Goal: Transaction & Acquisition: Purchase product/service

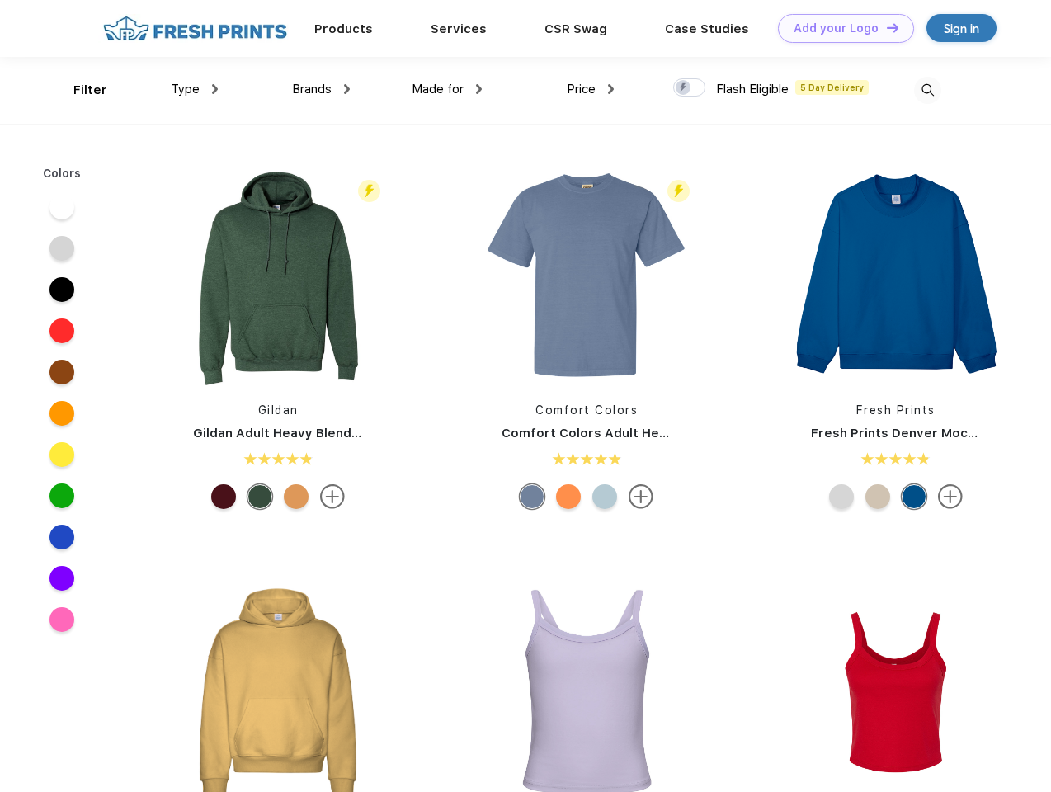
scroll to position [1, 0]
click at [840, 28] on link "Add your Logo Design Tool" at bounding box center [846, 28] width 136 height 29
click at [0, 0] on div "Design Tool" at bounding box center [0, 0] width 0 height 0
click at [885, 27] on link "Add your Logo Design Tool" at bounding box center [846, 28] width 136 height 29
click at [79, 90] on div "Filter" at bounding box center [90, 90] width 34 height 19
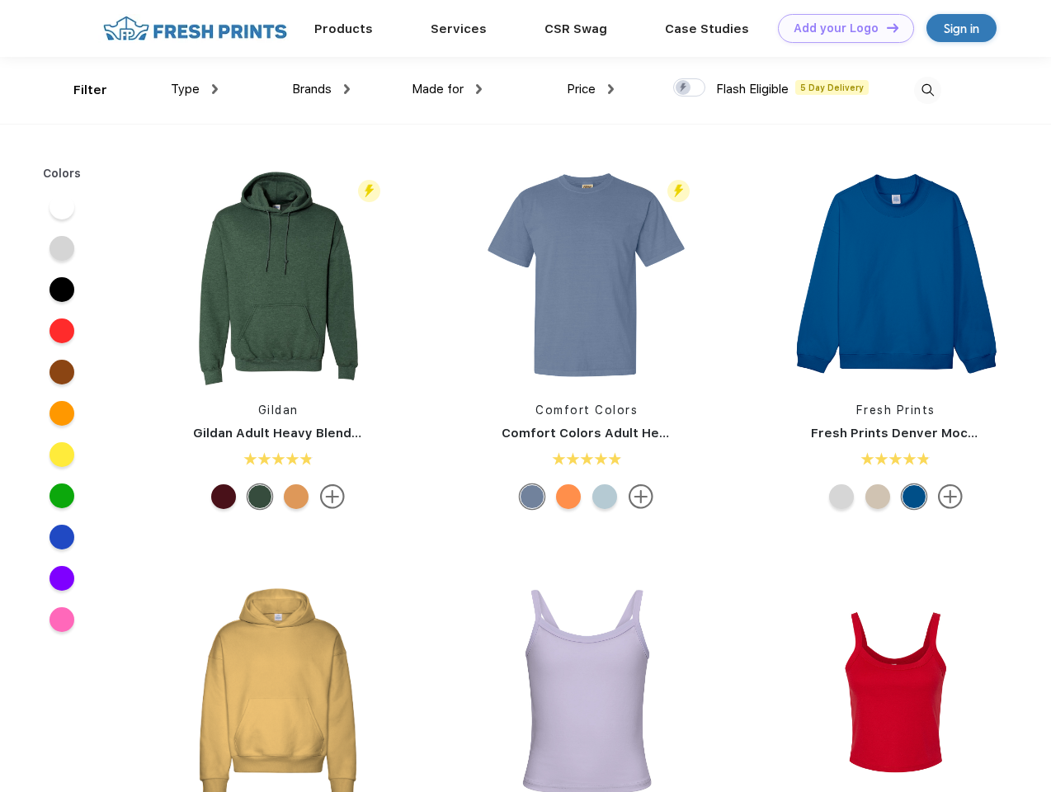
click at [195, 89] on span "Type" at bounding box center [185, 89] width 29 height 15
click at [321, 89] on span "Brands" at bounding box center [312, 89] width 40 height 15
click at [447, 89] on span "Made for" at bounding box center [438, 89] width 52 height 15
click at [591, 89] on span "Price" at bounding box center [581, 89] width 29 height 15
click at [690, 88] on div at bounding box center [689, 87] width 32 height 18
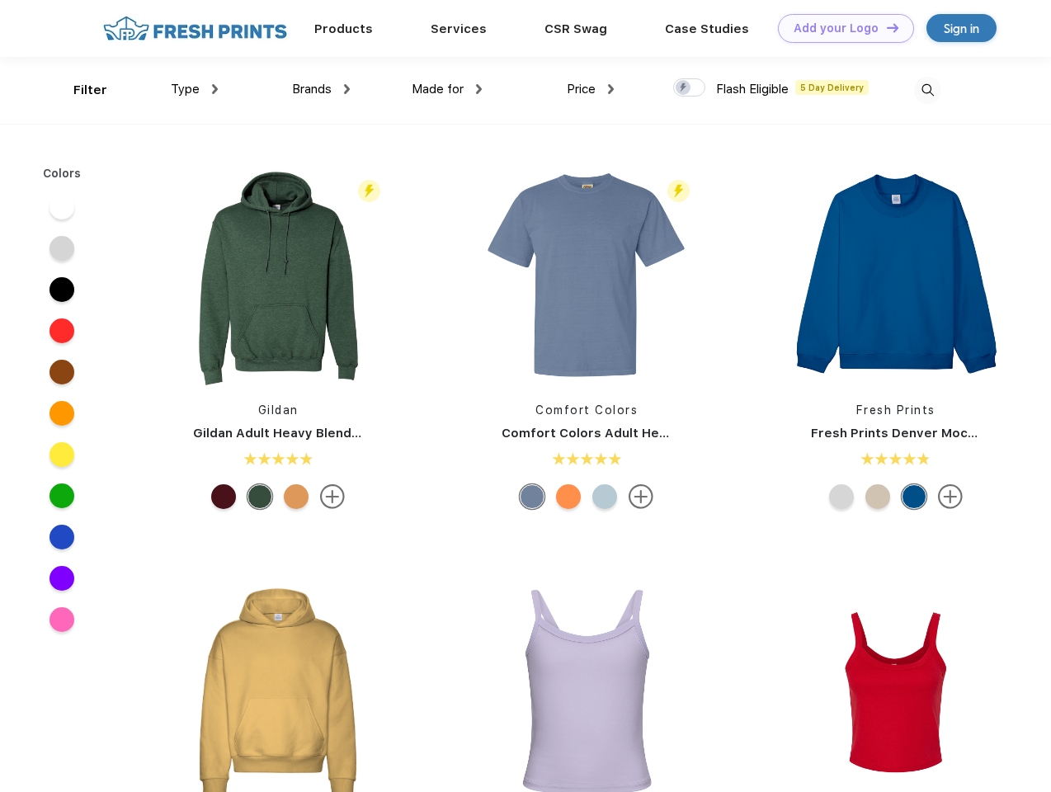
click at [684, 88] on input "checkbox" at bounding box center [678, 83] width 11 height 11
click at [927, 90] on img at bounding box center [927, 90] width 27 height 27
